Goal: Task Accomplishment & Management: Manage account settings

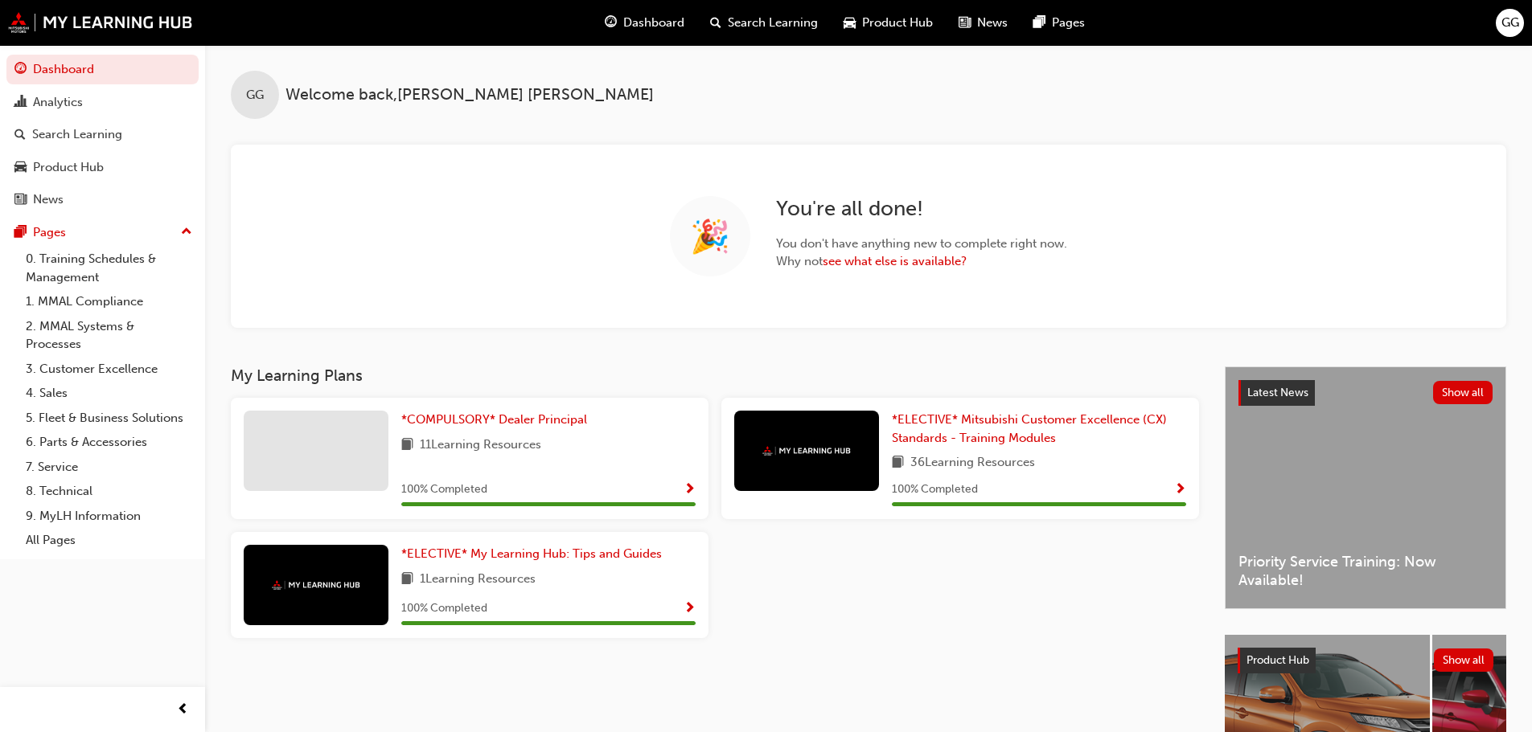
click at [1507, 20] on span "GG" at bounding box center [1510, 23] width 18 height 18
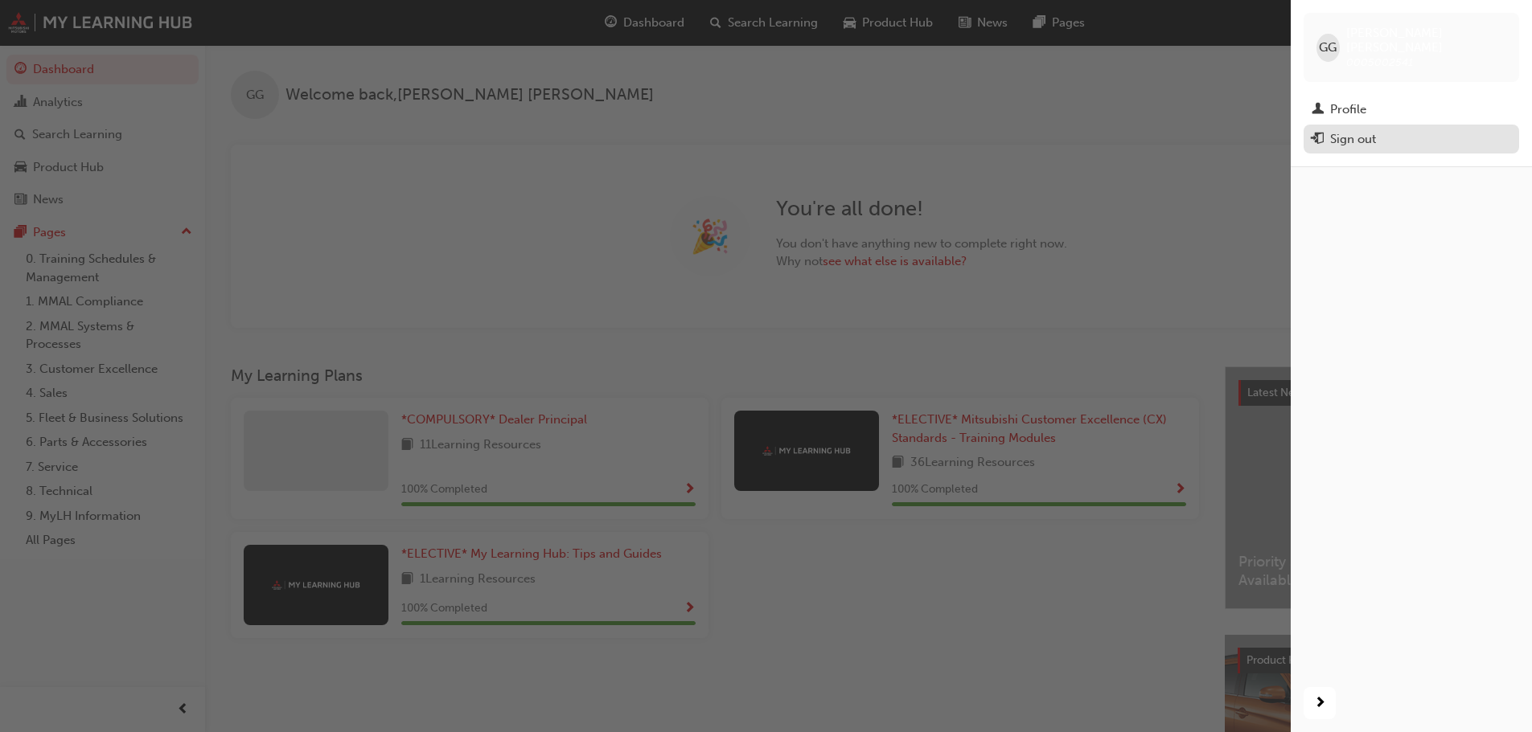
click at [1351, 130] on div "Sign out" at bounding box center [1353, 139] width 46 height 18
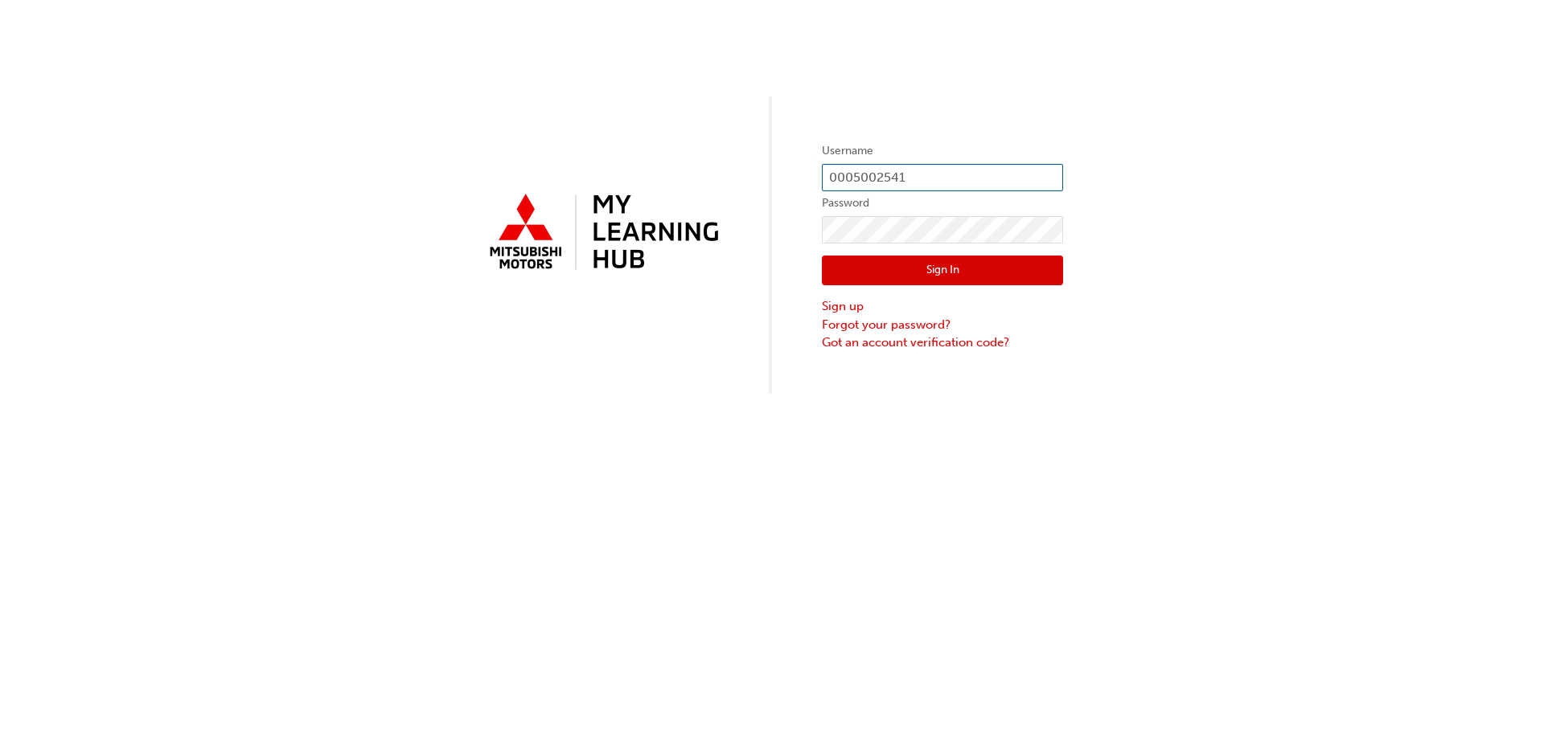
click at [1026, 173] on input "0005002541" at bounding box center [942, 177] width 241 height 27
type input "[EMAIL_ADDRESS][DOMAIN_NAME]"
click at [1000, 267] on button "Sign In" at bounding box center [942, 271] width 241 height 31
